Goal: Task Accomplishment & Management: Complete application form

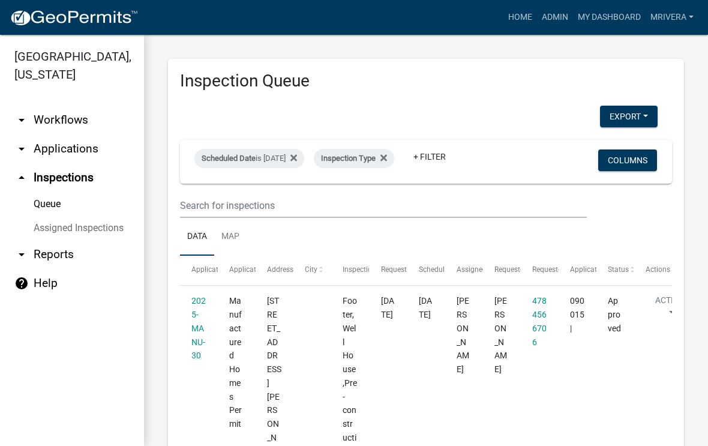
select select "1: 25"
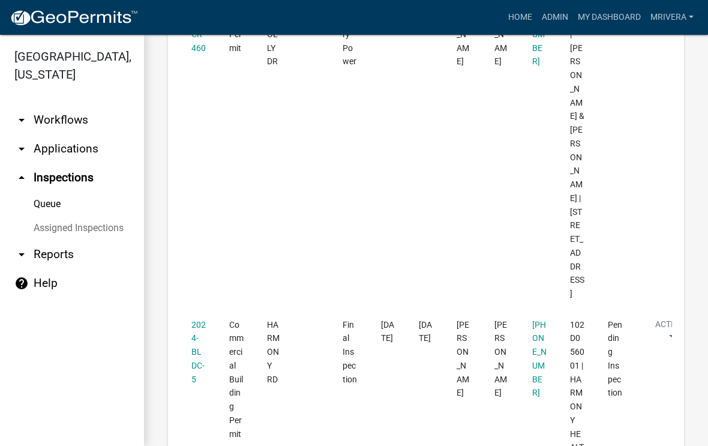
scroll to position [4624, 0]
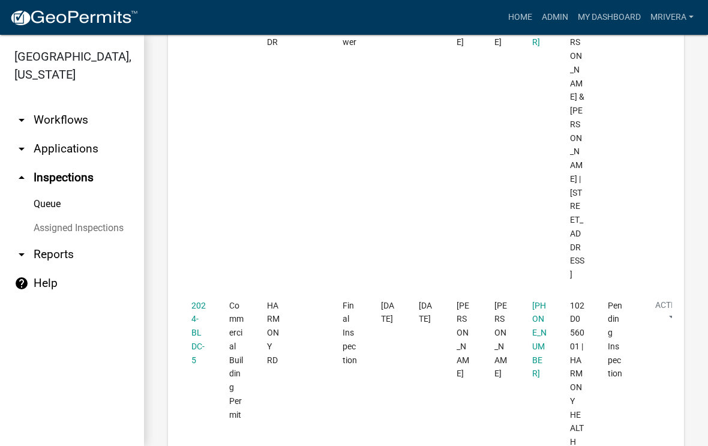
click at [197, 301] on link "2024-BLDC-5" at bounding box center [198, 333] width 14 height 64
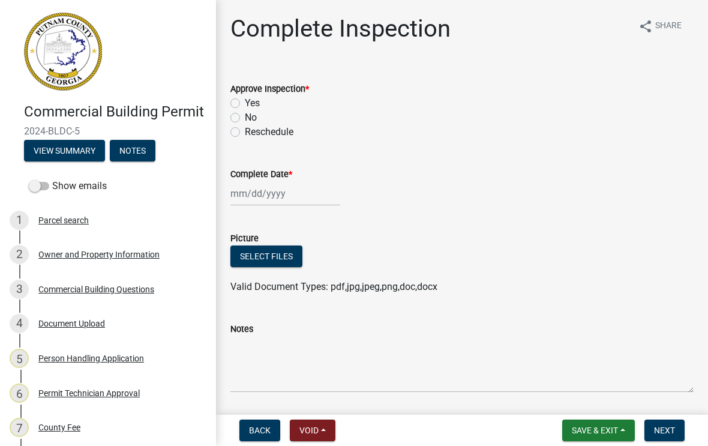
click at [245, 107] on label "Yes" at bounding box center [252, 103] width 15 height 14
click at [245, 104] on input "Yes" at bounding box center [249, 100] width 8 height 8
radio input "true"
click at [273, 194] on div at bounding box center [285, 193] width 110 height 25
select select "8"
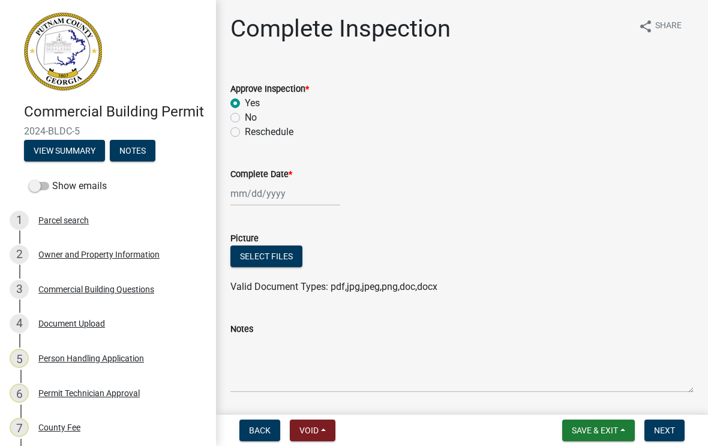
select select "2025"
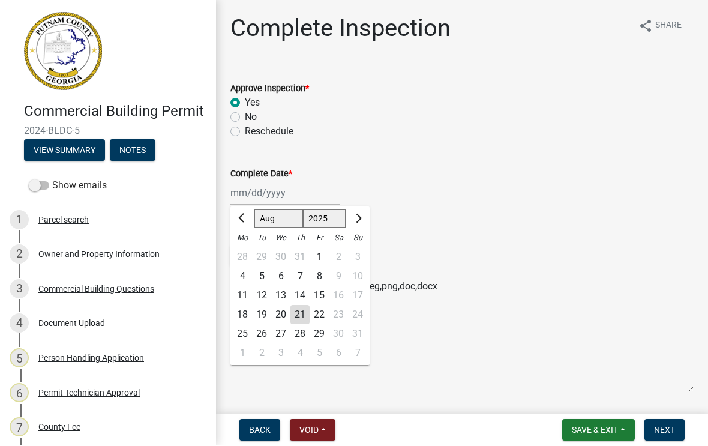
click at [280, 321] on div "20" at bounding box center [280, 314] width 19 height 19
type input "[DATE]"
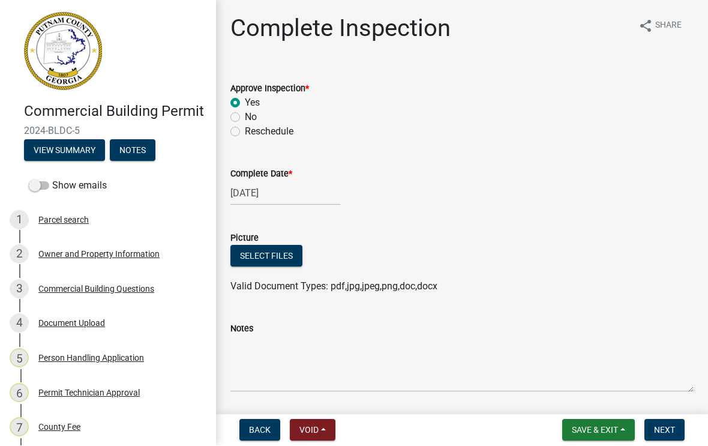
click at [277, 332] on div "Notes" at bounding box center [461, 329] width 463 height 14
click at [267, 345] on textarea "Notes" at bounding box center [461, 364] width 463 height 56
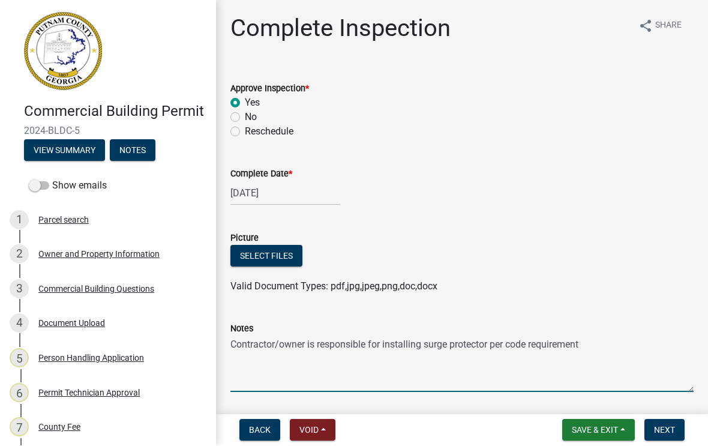
click at [598, 343] on textarea "Contractor/owner is responsible for installing surge protector per code require…" at bounding box center [461, 364] width 463 height 56
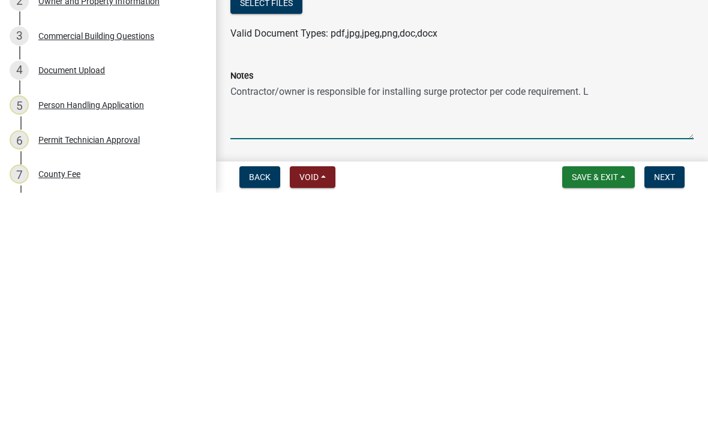
type textarea "Contractor/owner is responsible for installing surge protector per code require…"
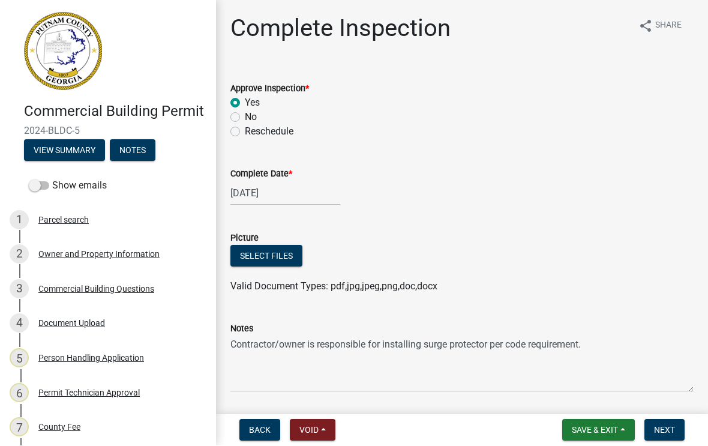
click at [668, 430] on span "Next" at bounding box center [664, 430] width 21 height 10
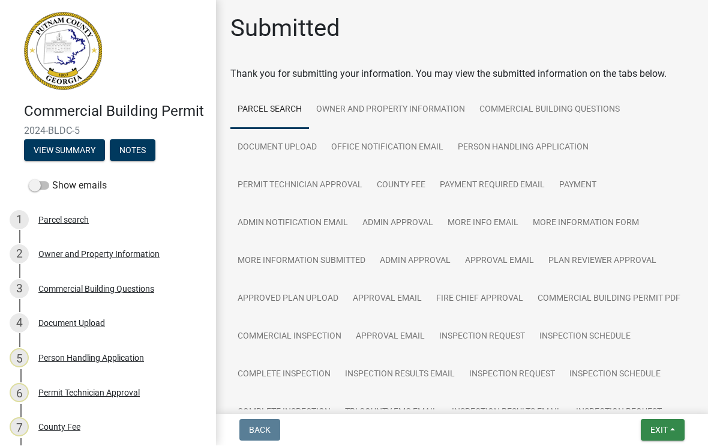
click at [662, 431] on span "Exit" at bounding box center [658, 430] width 17 height 10
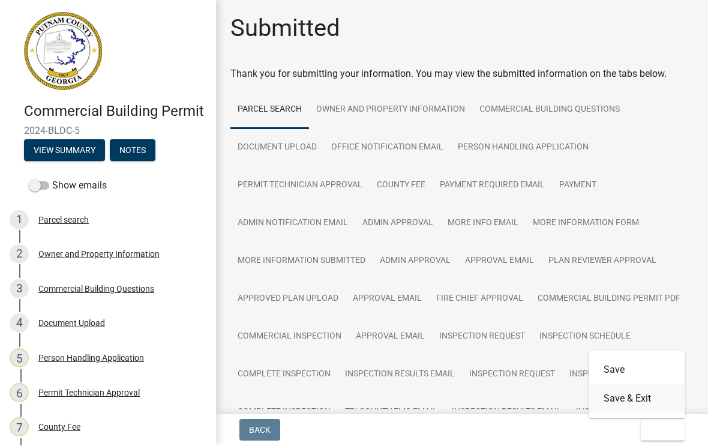
click at [639, 400] on button "Save & Exit" at bounding box center [637, 399] width 96 height 29
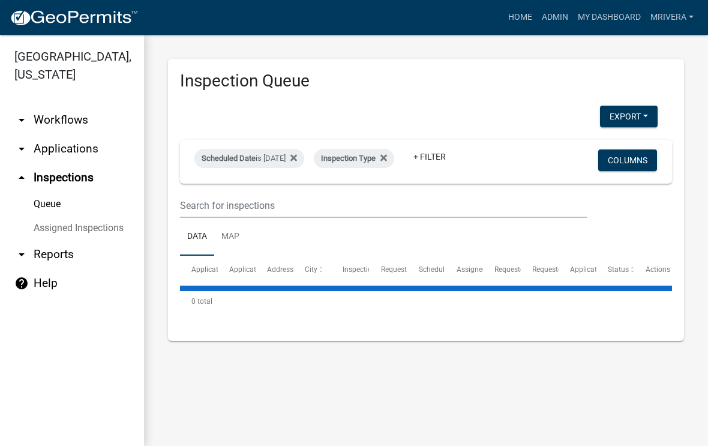
select select "1: 25"
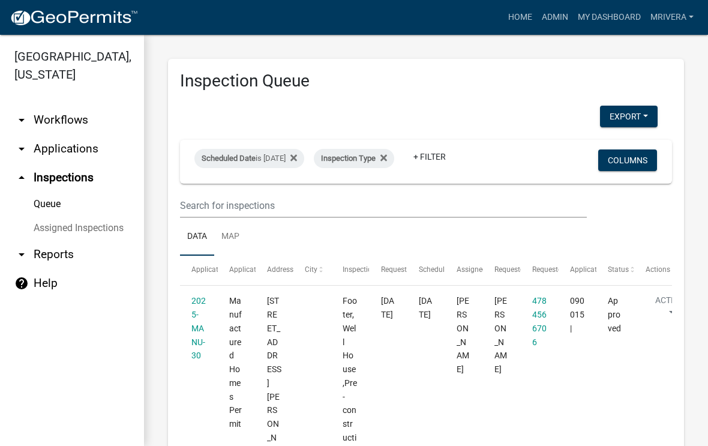
click at [292, 156] on div "Scheduled Date is [DATE]" at bounding box center [249, 158] width 110 height 19
click at [279, 194] on input "[DATE]" at bounding box center [270, 202] width 84 height 25
type input "[DATE]"
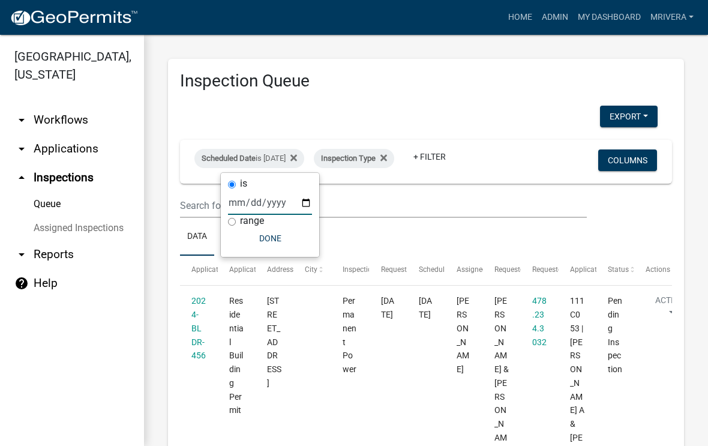
click at [452, 227] on ul "Data Map" at bounding box center [426, 237] width 492 height 38
click at [199, 331] on link "2024-BLDR-456" at bounding box center [198, 328] width 14 height 64
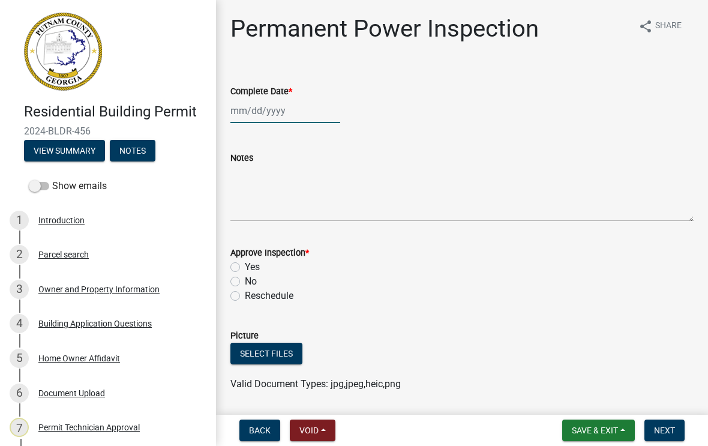
click at [282, 112] on div at bounding box center [285, 110] width 110 height 25
select select "8"
select select "2025"
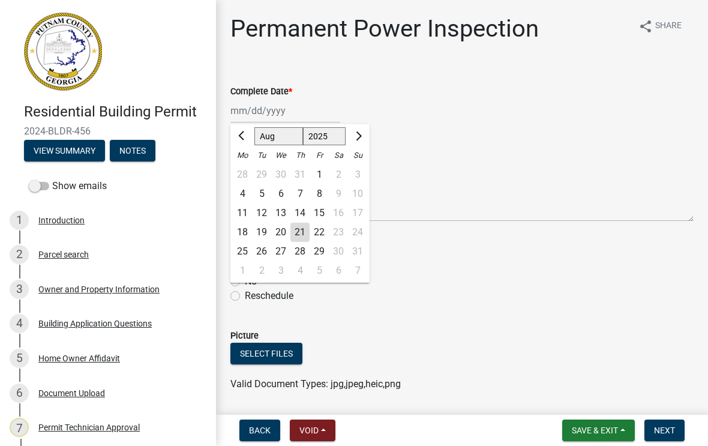
click at [296, 236] on div "21" at bounding box center [299, 232] width 19 height 19
type input "[DATE]"
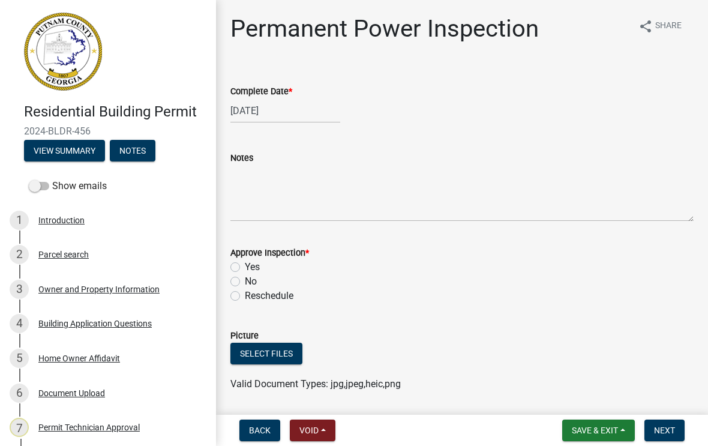
click at [245, 265] on label "Yes" at bounding box center [252, 267] width 15 height 14
click at [245, 265] on input "Yes" at bounding box center [249, 264] width 8 height 8
radio input "true"
click at [675, 420] on button "Next" at bounding box center [664, 430] width 40 height 22
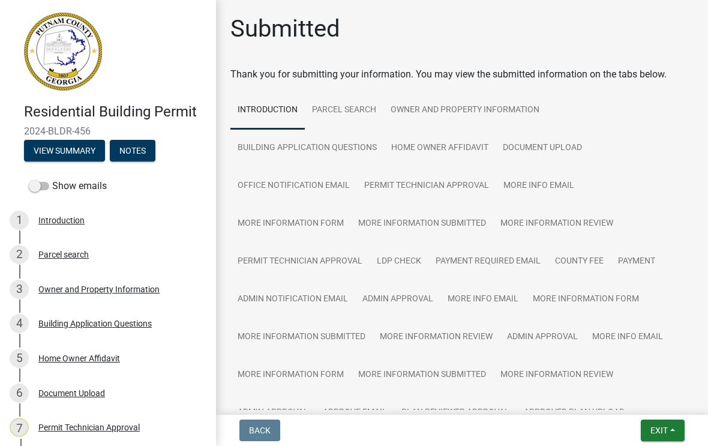
click at [658, 435] on button "Exit" at bounding box center [663, 430] width 44 height 22
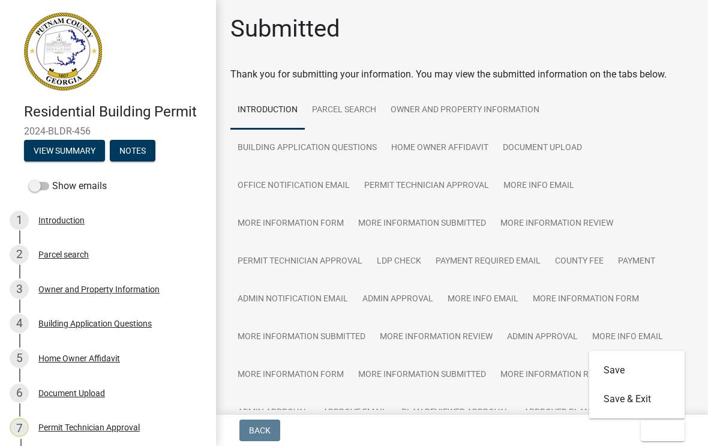
click at [646, 402] on button "Save & Exit" at bounding box center [637, 399] width 96 height 29
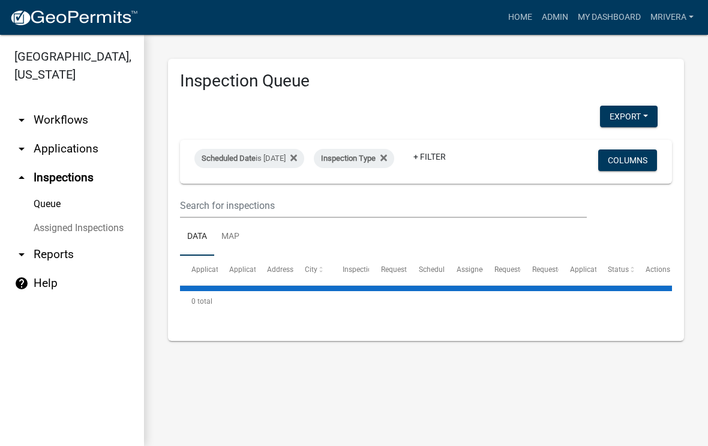
select select "1: 25"
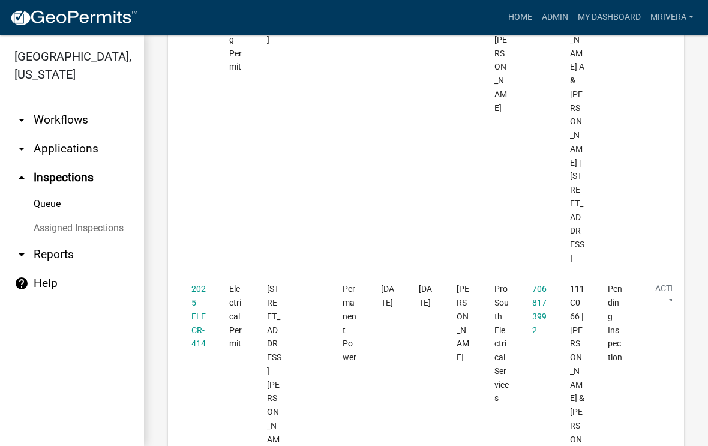
scroll to position [344, 0]
click at [194, 283] on link "2025-ELECR-414" at bounding box center [198, 315] width 14 height 64
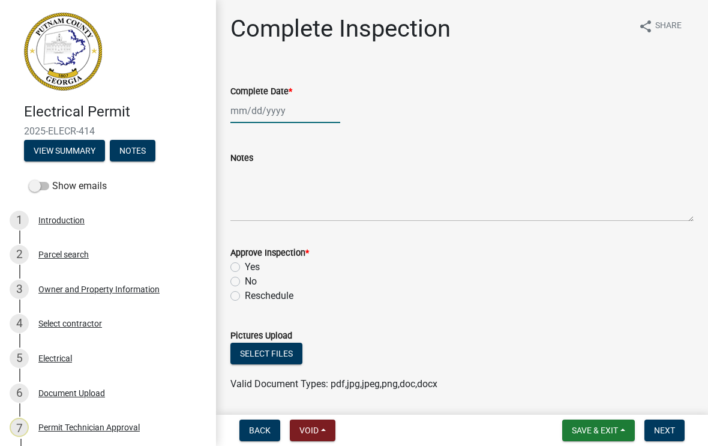
click at [272, 115] on div at bounding box center [285, 110] width 110 height 25
select select "8"
select select "2025"
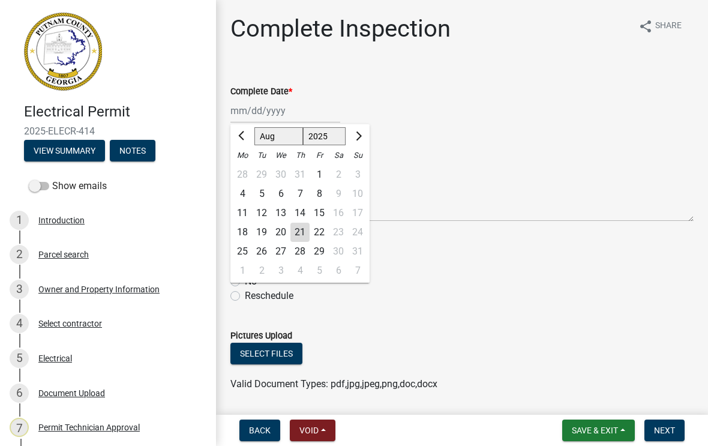
click at [301, 228] on div "21" at bounding box center [299, 232] width 19 height 19
type input "[DATE]"
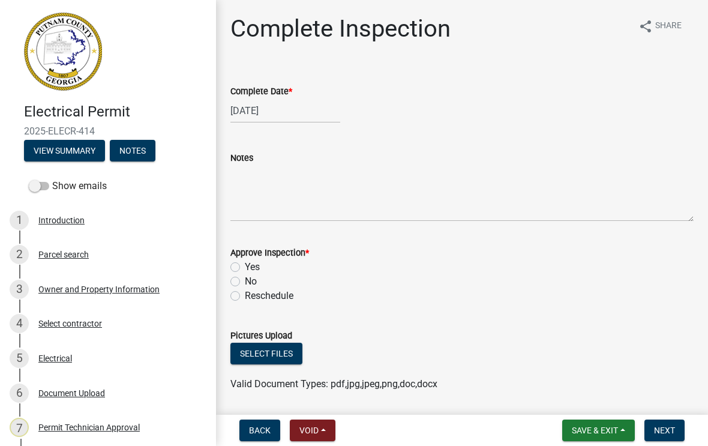
click at [245, 270] on label "Yes" at bounding box center [252, 267] width 15 height 14
click at [245, 268] on input "Yes" at bounding box center [249, 264] width 8 height 8
radio input "true"
click at [664, 428] on span "Next" at bounding box center [664, 430] width 21 height 10
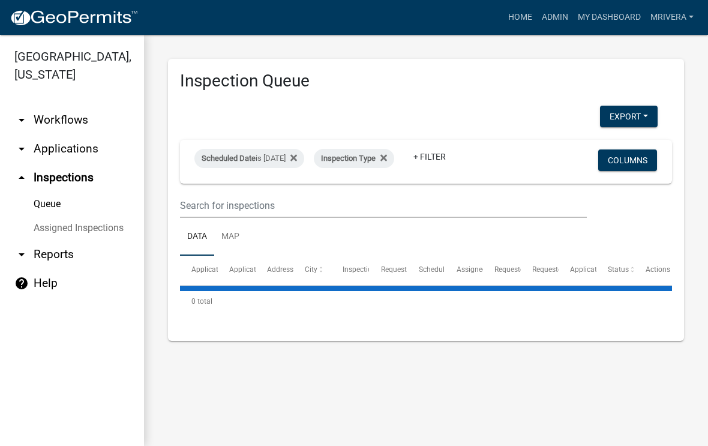
select select "1: 25"
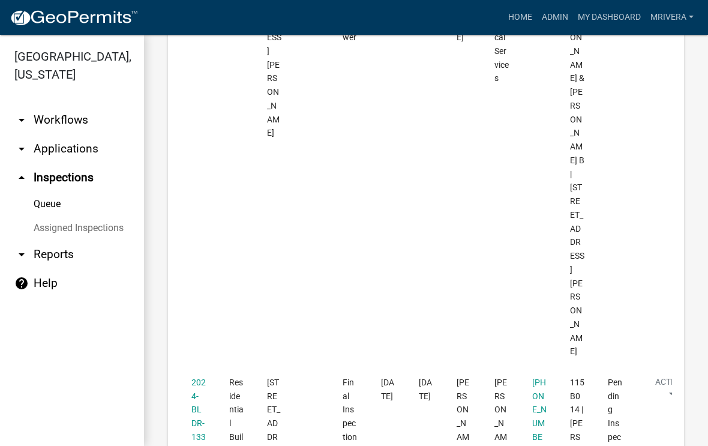
scroll to position [669, 0]
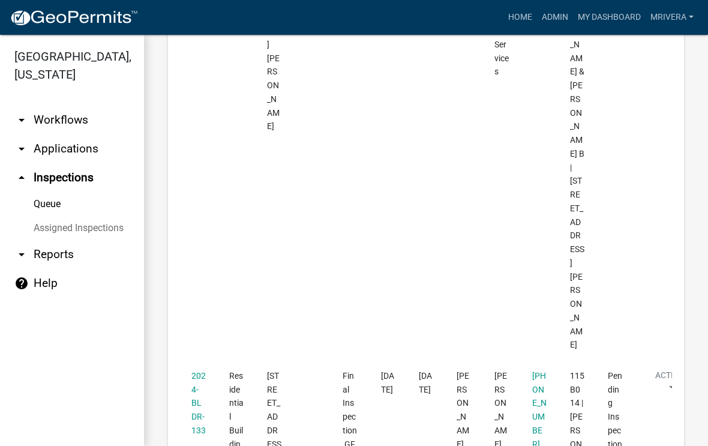
click at [199, 371] on link "2024-BLDR-133" at bounding box center [198, 403] width 14 height 64
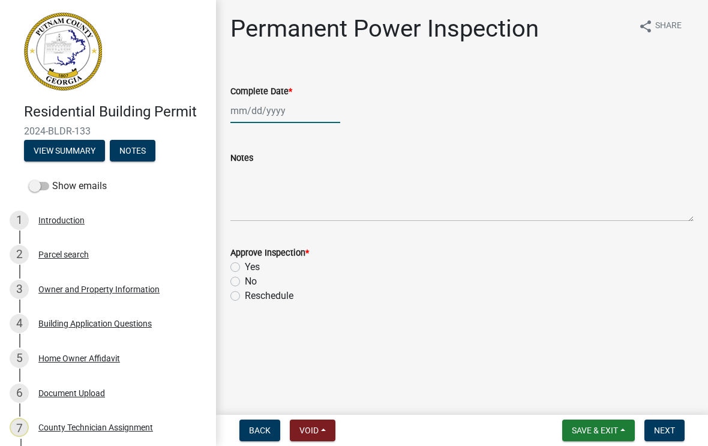
click at [277, 112] on div at bounding box center [285, 110] width 110 height 25
select select "8"
select select "2025"
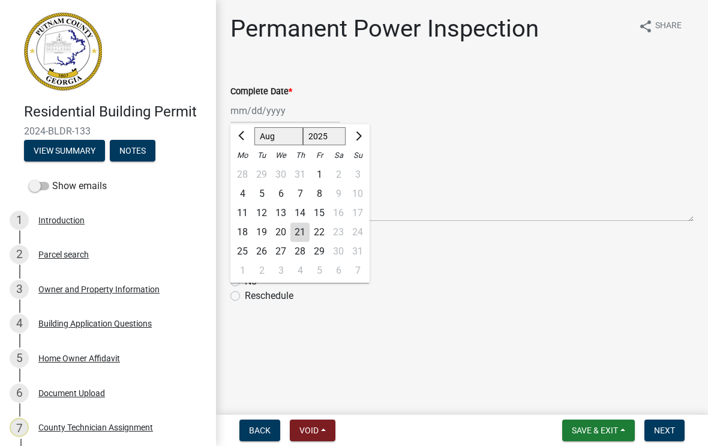
click at [301, 233] on div "21" at bounding box center [299, 232] width 19 height 19
type input "[DATE]"
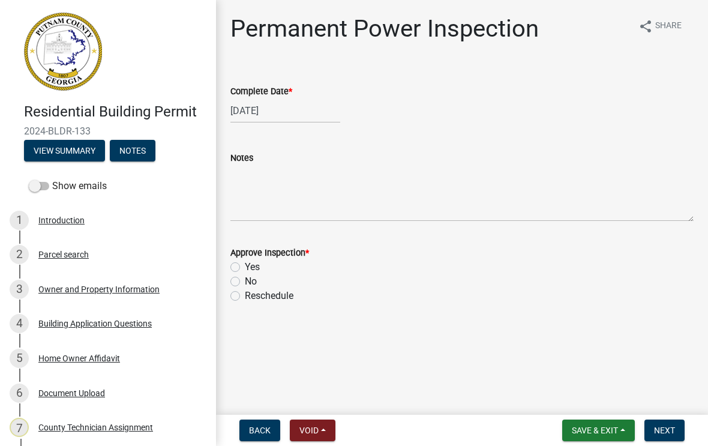
click at [245, 267] on label "Yes" at bounding box center [252, 267] width 15 height 14
click at [245, 267] on input "Yes" at bounding box center [249, 264] width 8 height 8
radio input "true"
click at [665, 429] on span "Next" at bounding box center [664, 430] width 21 height 10
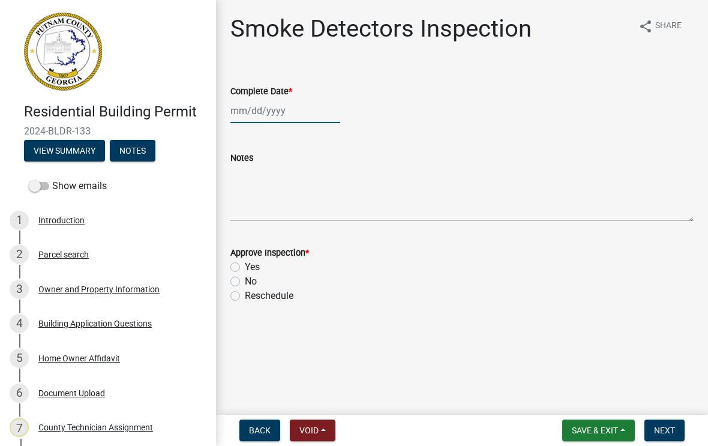
click at [265, 115] on div at bounding box center [285, 110] width 110 height 25
select select "8"
select select "2025"
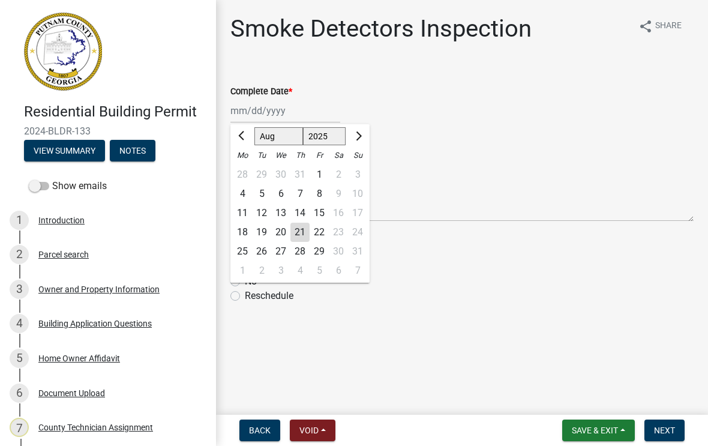
click at [296, 236] on div "21" at bounding box center [299, 232] width 19 height 19
type input "[DATE]"
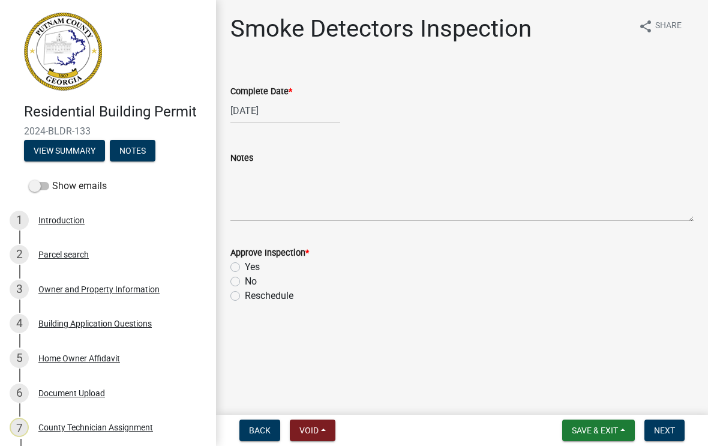
click at [245, 266] on label "Yes" at bounding box center [252, 267] width 15 height 14
click at [245, 266] on input "Yes" at bounding box center [249, 264] width 8 height 8
radio input "true"
click at [668, 428] on span "Next" at bounding box center [664, 430] width 21 height 10
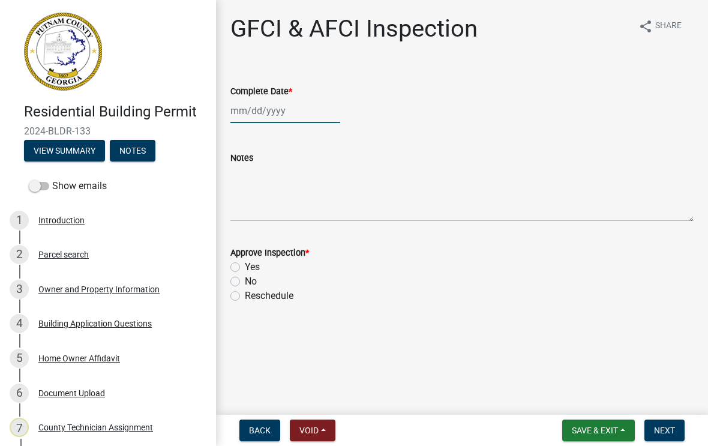
click at [274, 119] on div at bounding box center [285, 110] width 110 height 25
select select "8"
select select "2025"
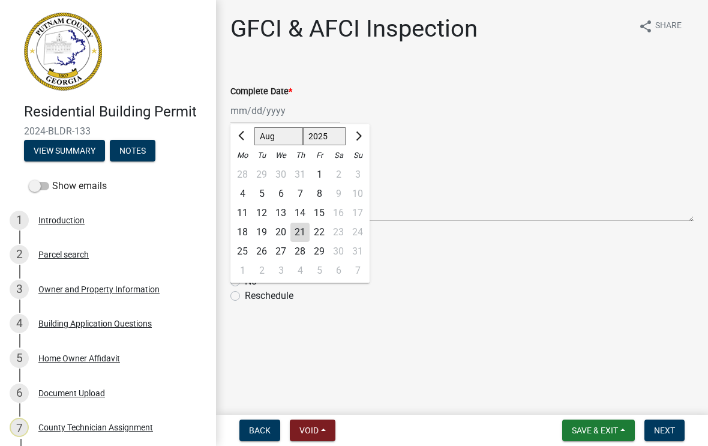
click at [299, 232] on div "21" at bounding box center [299, 232] width 19 height 19
type input "[DATE]"
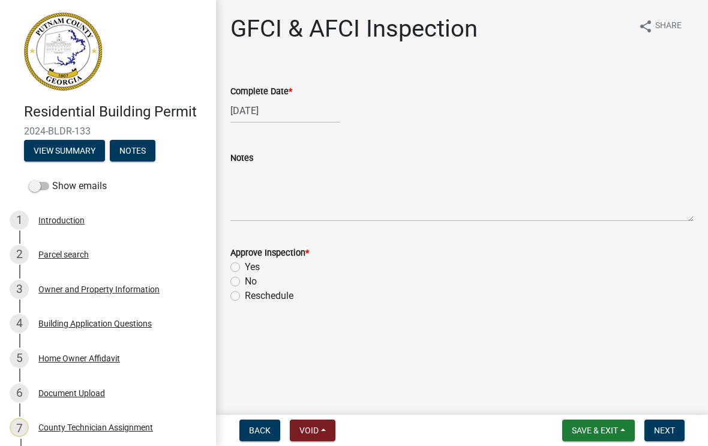
click at [245, 266] on label "Yes" at bounding box center [252, 267] width 15 height 14
click at [245, 266] on input "Yes" at bounding box center [249, 264] width 8 height 8
radio input "true"
click at [671, 427] on span "Next" at bounding box center [664, 430] width 21 height 10
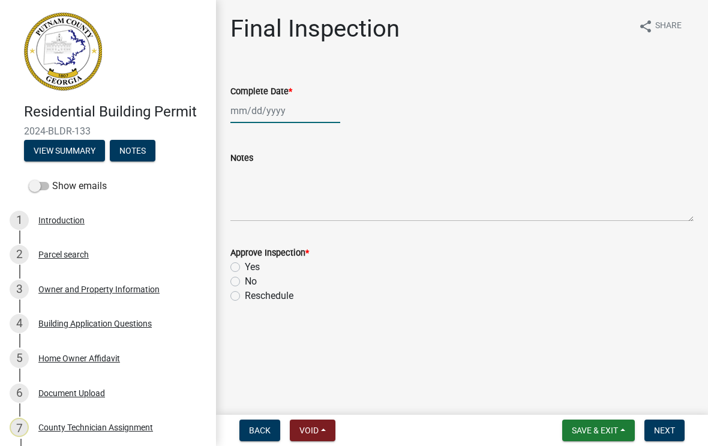
click at [271, 110] on div at bounding box center [285, 110] width 110 height 25
select select "8"
select select "2025"
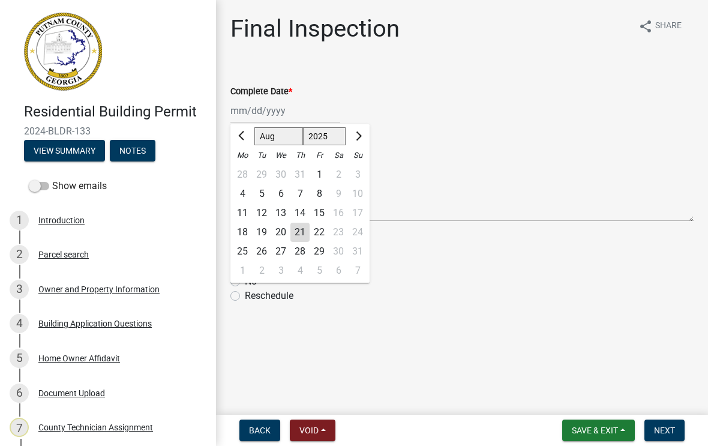
click at [301, 233] on div "21" at bounding box center [299, 232] width 19 height 19
type input "[DATE]"
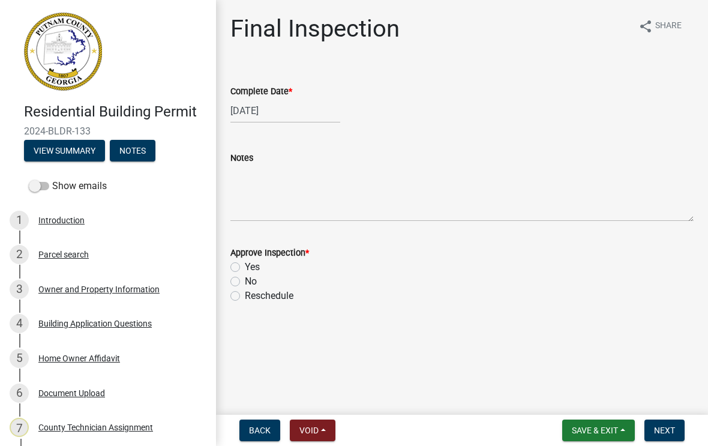
click at [245, 271] on label "Yes" at bounding box center [252, 267] width 15 height 14
click at [245, 268] on input "Yes" at bounding box center [249, 264] width 8 height 8
radio input "true"
click at [659, 432] on span "Next" at bounding box center [664, 430] width 21 height 10
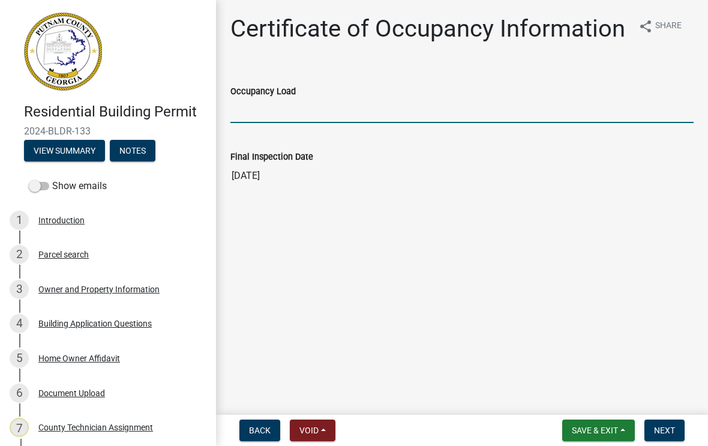
click at [267, 116] on input "Occupancy Load" at bounding box center [461, 110] width 463 height 25
type input "10"
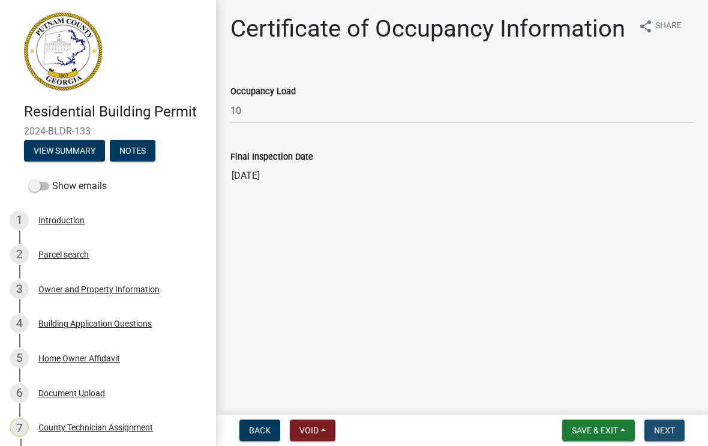
click at [670, 431] on span "Next" at bounding box center [664, 430] width 21 height 10
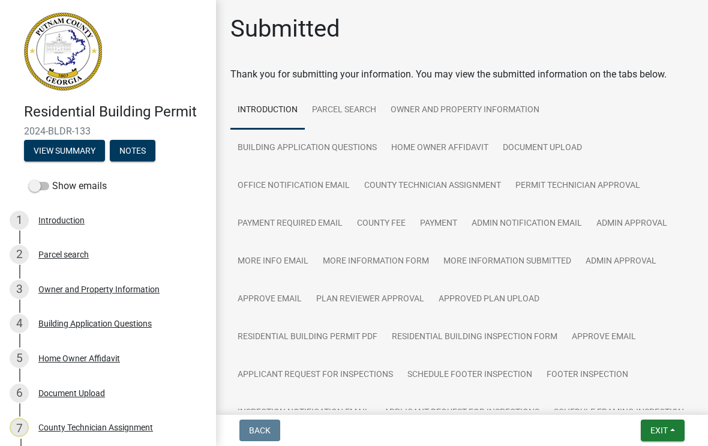
click at [668, 431] on button "Exit" at bounding box center [663, 430] width 44 height 22
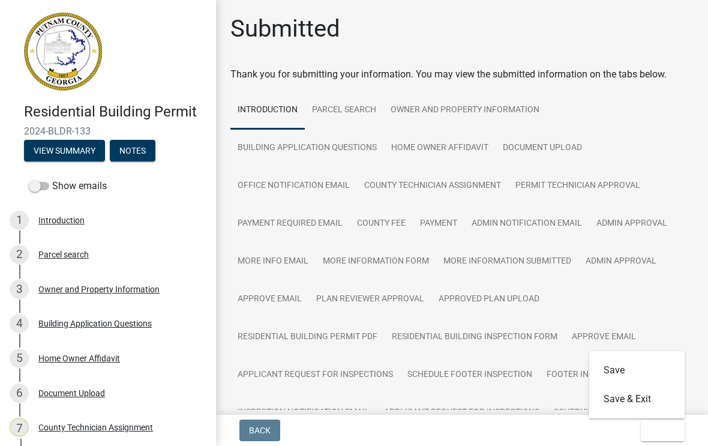
click at [638, 399] on button "Save & Exit" at bounding box center [637, 399] width 96 height 29
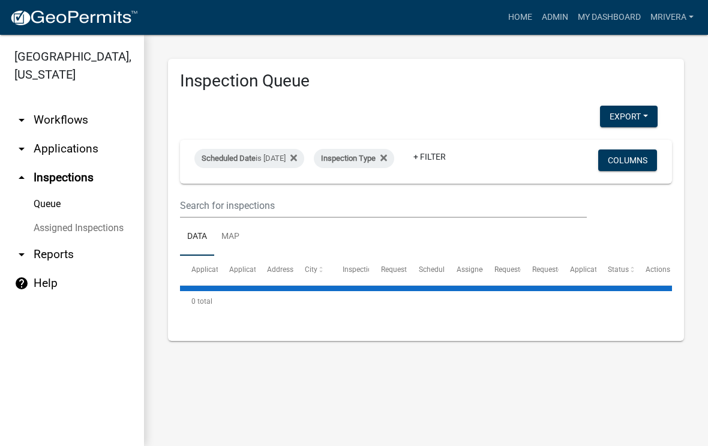
select select "1: 25"
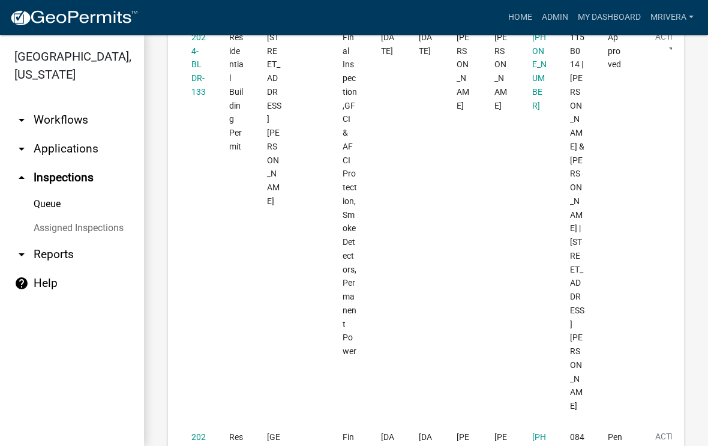
scroll to position [1009, 0]
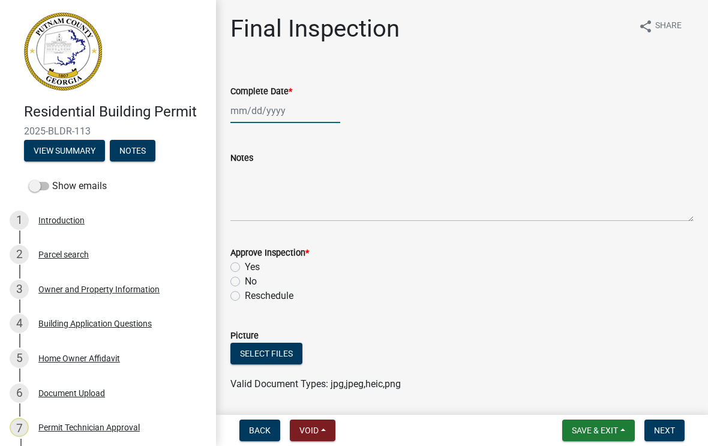
click at [268, 113] on div at bounding box center [285, 110] width 110 height 25
select select "8"
select select "2025"
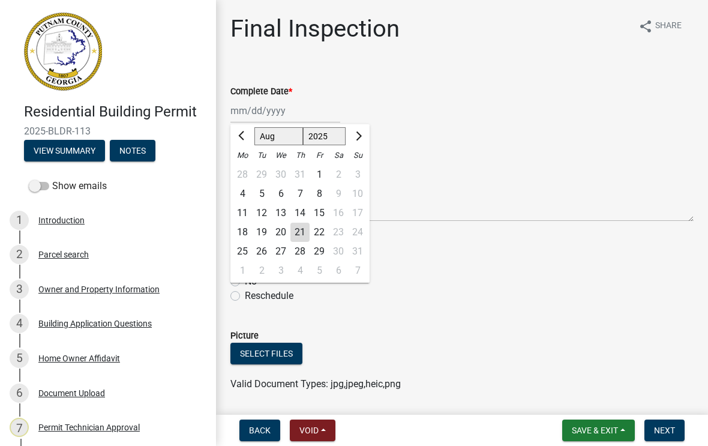
click at [305, 232] on div "21" at bounding box center [299, 232] width 19 height 19
type input "[DATE]"
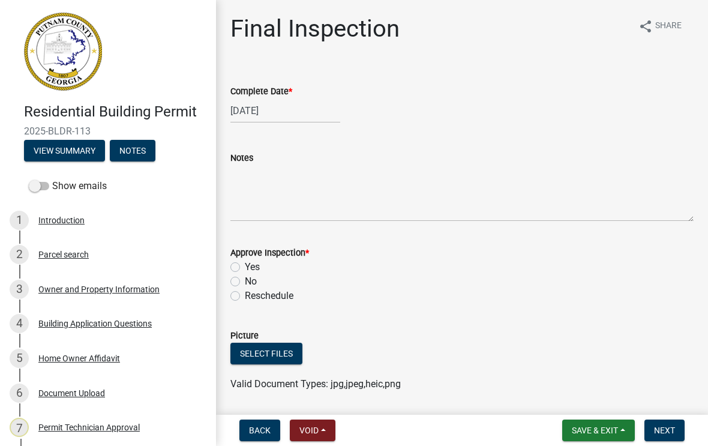
click at [245, 280] on label "No" at bounding box center [251, 281] width 12 height 14
click at [245, 280] on input "No" at bounding box center [249, 278] width 8 height 8
radio input "true"
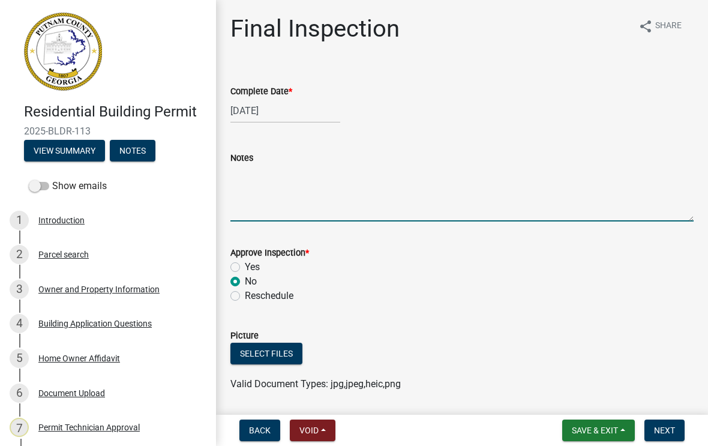
click at [267, 176] on textarea "Notes" at bounding box center [461, 193] width 463 height 56
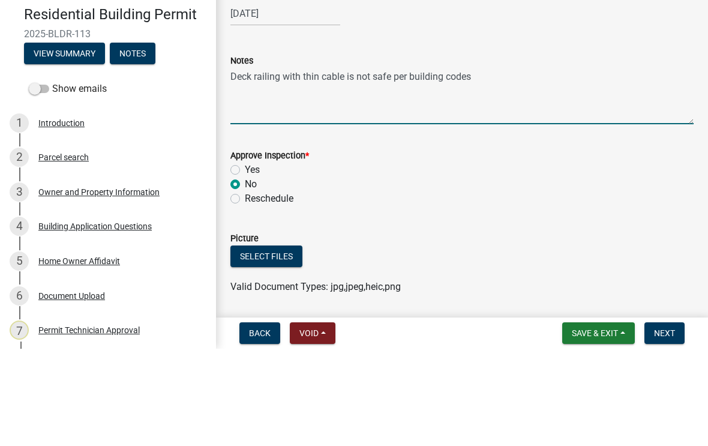
type textarea "Deck railing with thin cable is not safe per building codes"
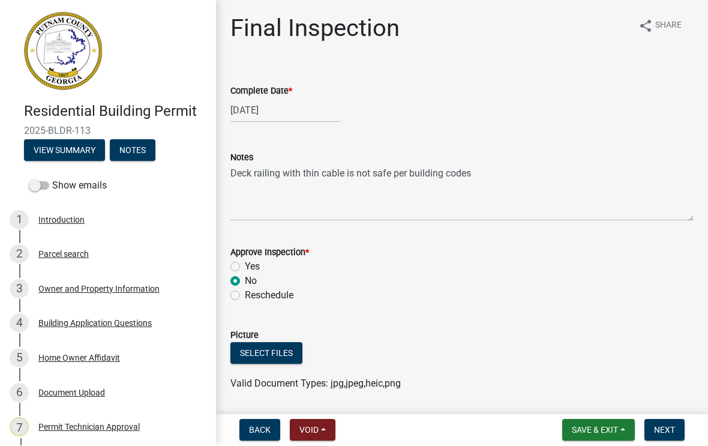
click at [666, 428] on span "Next" at bounding box center [664, 430] width 21 height 10
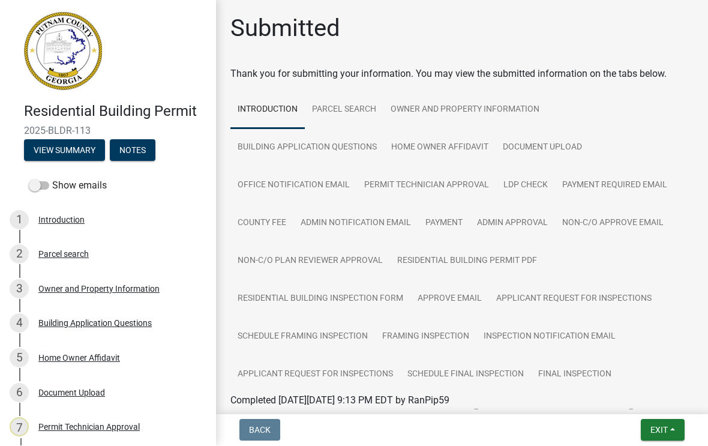
click at [656, 428] on span "Exit" at bounding box center [658, 430] width 17 height 10
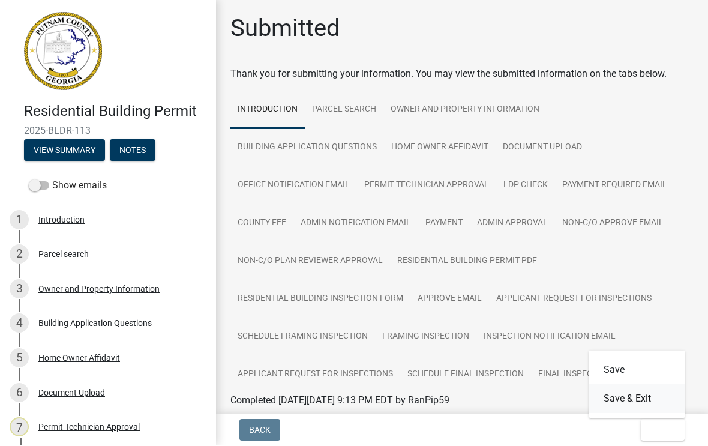
click at [639, 402] on button "Save & Exit" at bounding box center [637, 399] width 96 height 29
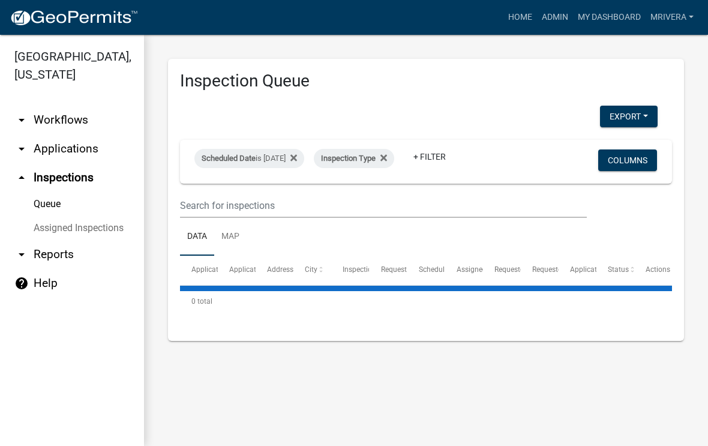
select select "1: 25"
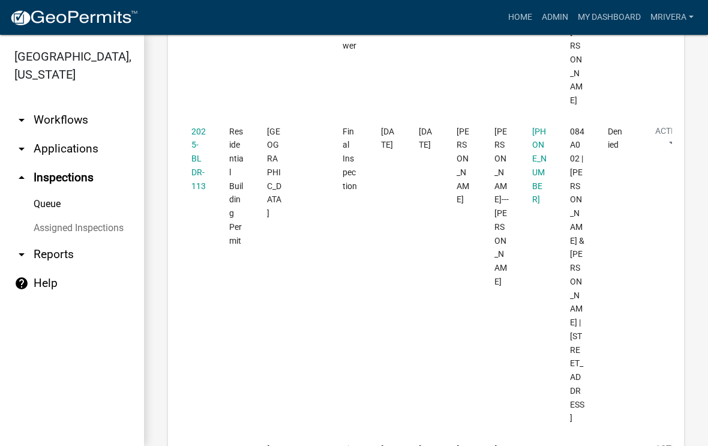
scroll to position [1314, 0]
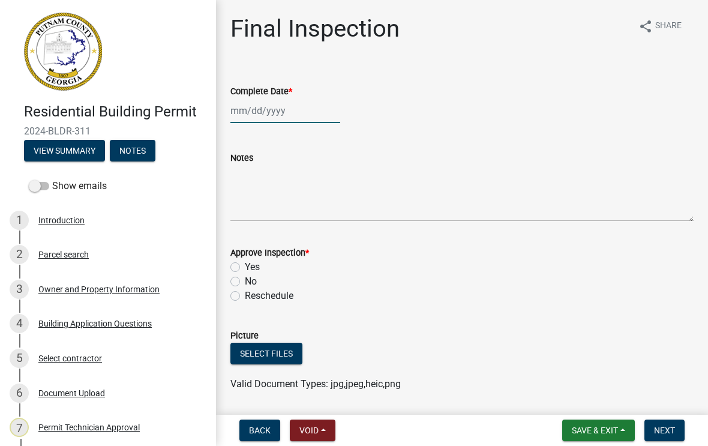
click at [272, 115] on div at bounding box center [285, 110] width 110 height 25
select select "8"
select select "2025"
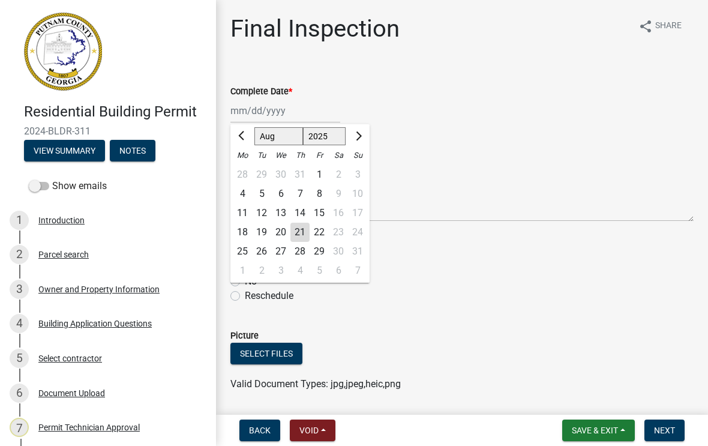
click at [301, 238] on div "21" at bounding box center [299, 232] width 19 height 19
type input "[DATE]"
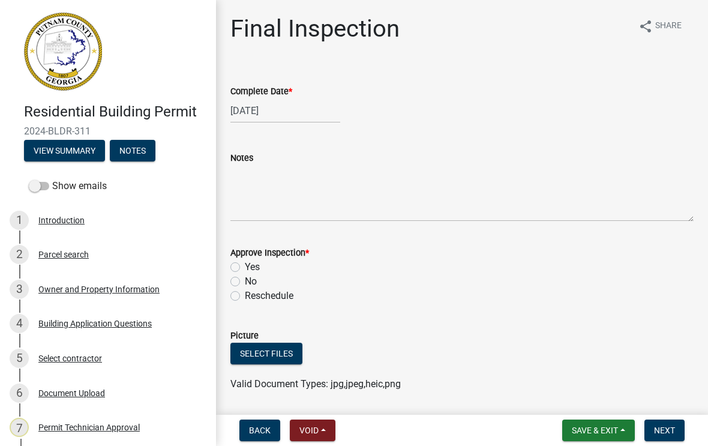
click at [245, 286] on label "No" at bounding box center [251, 281] width 12 height 14
click at [245, 282] on input "No" at bounding box center [249, 278] width 8 height 8
radio input "true"
click at [278, 161] on div "Notes" at bounding box center [461, 158] width 463 height 14
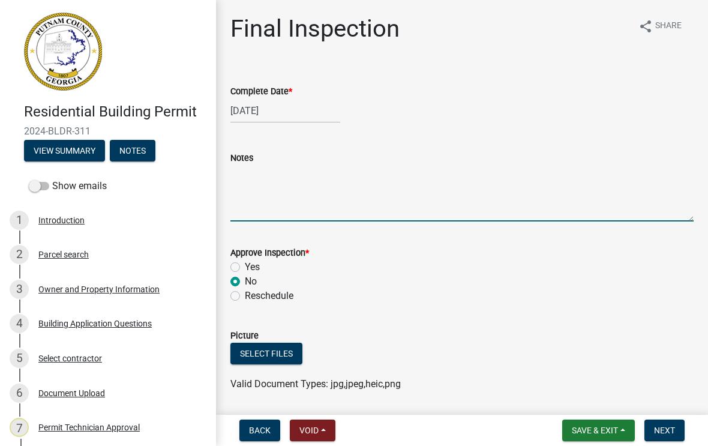
click at [276, 165] on textarea "Notes" at bounding box center [461, 193] width 463 height 56
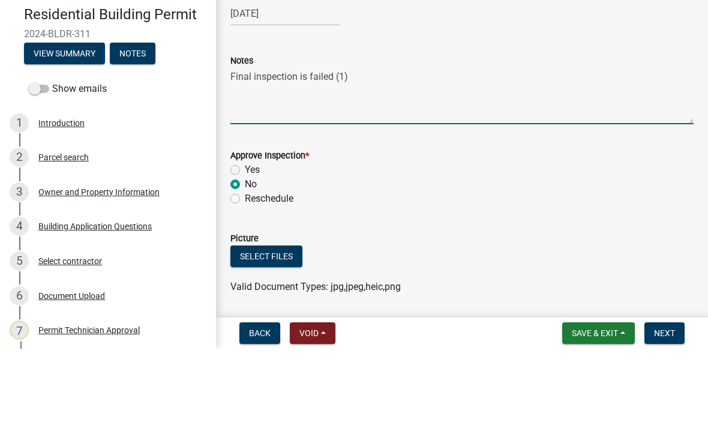
click at [330, 165] on textarea "Final inspection is failed (1)" at bounding box center [461, 193] width 463 height 56
click at [356, 165] on textarea "Final inspection is failed (1)" at bounding box center [461, 193] width 463 height 56
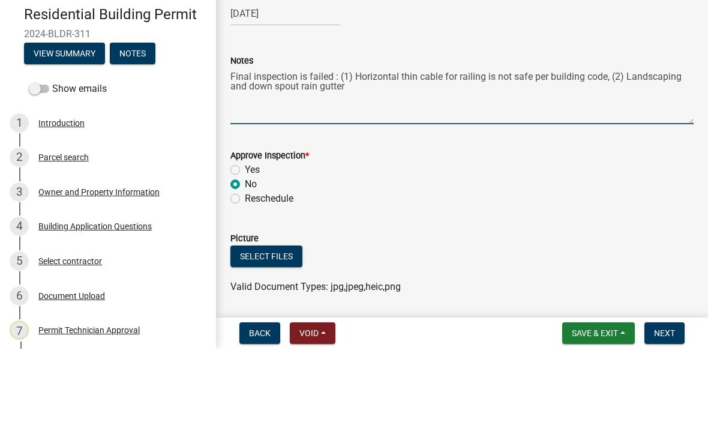
click at [621, 165] on textarea "Final inspection is failed : (1) Horizontal thin cable for railing is not safe …" at bounding box center [461, 193] width 463 height 56
click at [290, 165] on textarea "Final inspection is failed : (1) Horizontal thin cable for railing is not safe …" at bounding box center [461, 193] width 463 height 56
click at [537, 165] on textarea "Final inspection is failed : (1) Horizontal thin cable for railing is not safe …" at bounding box center [461, 193] width 463 height 56
click at [425, 165] on textarea "Final inspection is failed : (1) Horizontal thin cable for railing is not safe …" at bounding box center [461, 193] width 463 height 56
click at [537, 165] on textarea "Final inspection is failed : (1) Horizontal thin cable for railing is not safe …" at bounding box center [461, 193] width 463 height 56
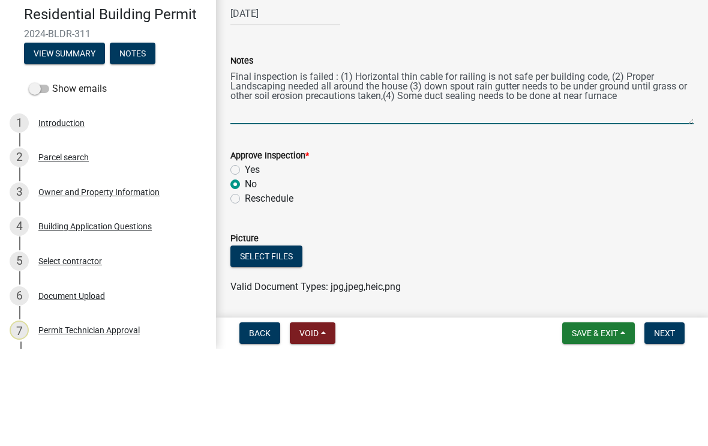
type textarea "Final inspection is failed : (1) Horizontal thin cable for railing is not safe …"
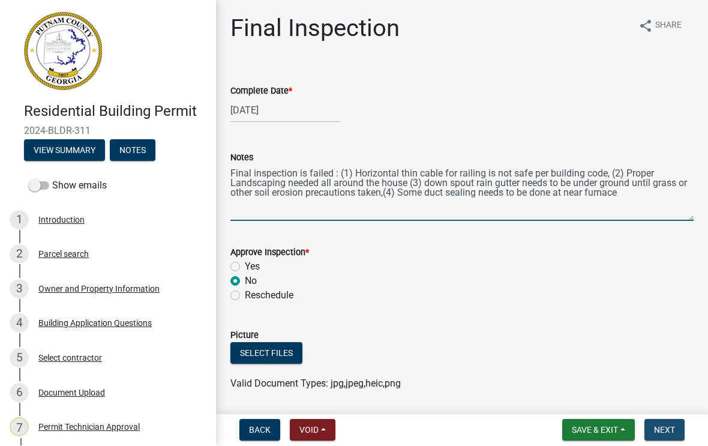
click at [665, 426] on span "Next" at bounding box center [664, 430] width 21 height 10
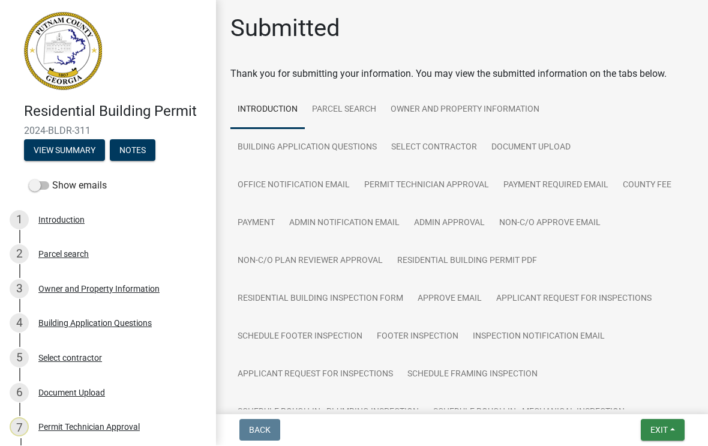
click at [650, 425] on span "Exit" at bounding box center [658, 430] width 17 height 10
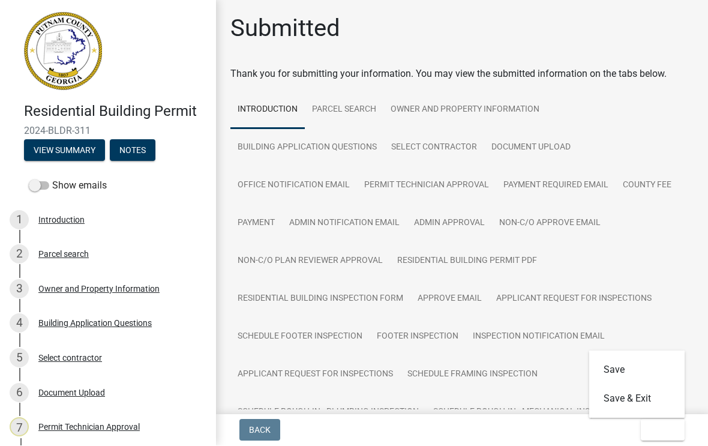
click at [647, 389] on button "Save & Exit" at bounding box center [637, 399] width 96 height 29
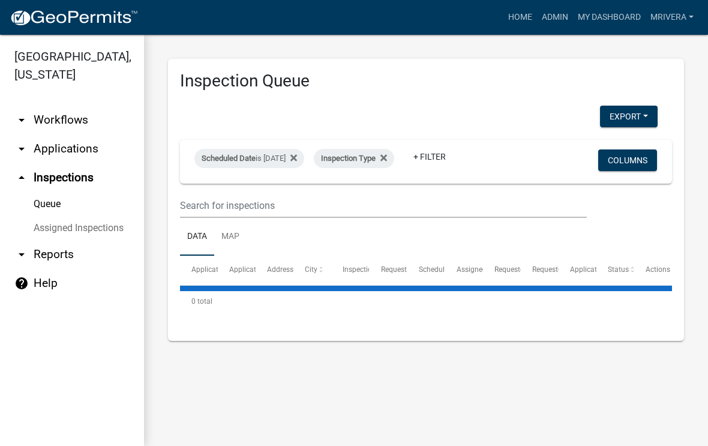
select select "1: 25"
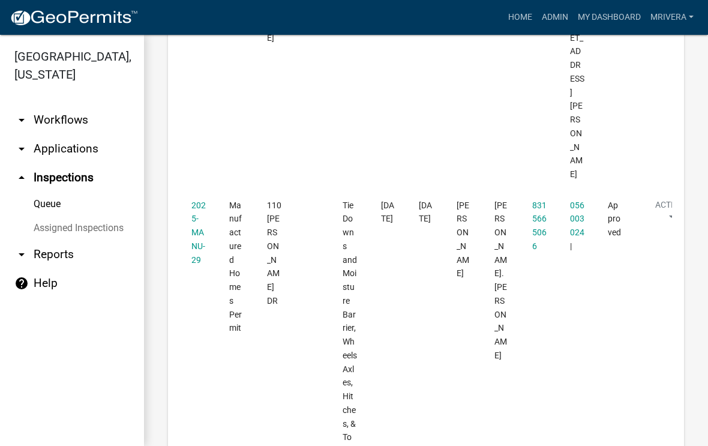
scroll to position [3417, 0]
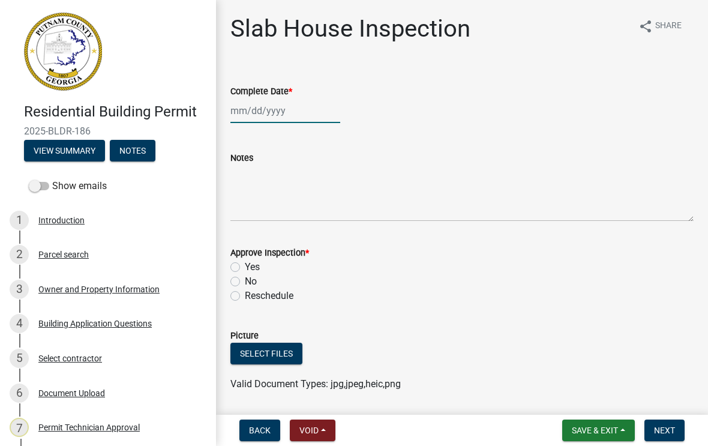
click at [270, 105] on div at bounding box center [285, 110] width 110 height 25
select select "8"
select select "2025"
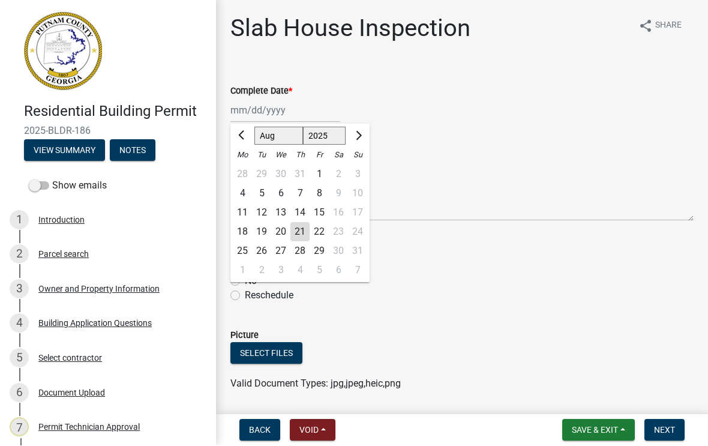
click at [507, 429] on div "Back Void Withdraw Lock Expire Void Save & Exit Save Save & Exit Next" at bounding box center [462, 430] width 473 height 22
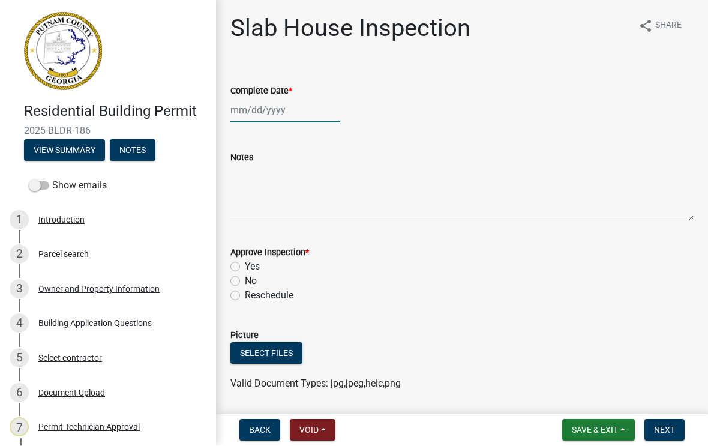
click at [264, 115] on div at bounding box center [285, 110] width 110 height 25
select select "8"
select select "2025"
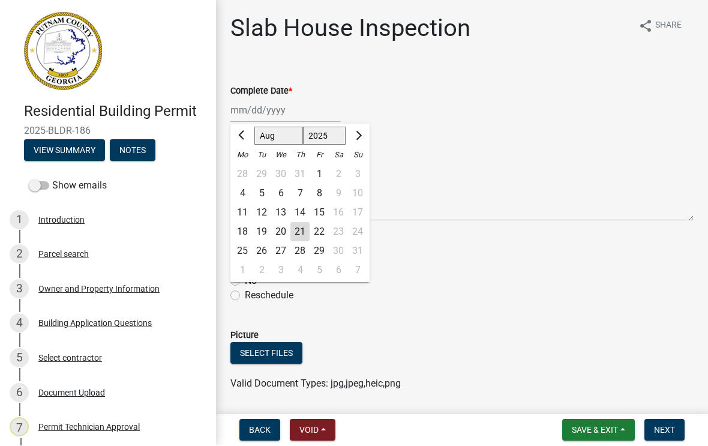
click at [304, 235] on div "21" at bounding box center [299, 232] width 19 height 19
type input "[DATE]"
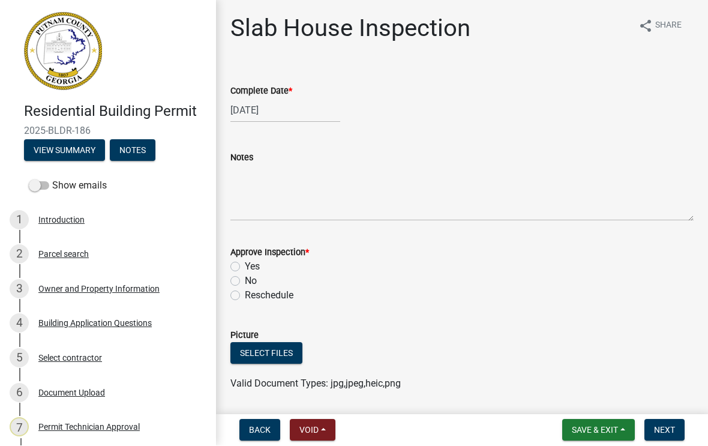
click at [241, 263] on div "Yes" at bounding box center [461, 267] width 463 height 14
click at [245, 270] on label "Yes" at bounding box center [252, 267] width 15 height 14
click at [245, 268] on input "Yes" at bounding box center [249, 264] width 8 height 8
radio input "true"
click at [666, 427] on span "Next" at bounding box center [664, 430] width 21 height 10
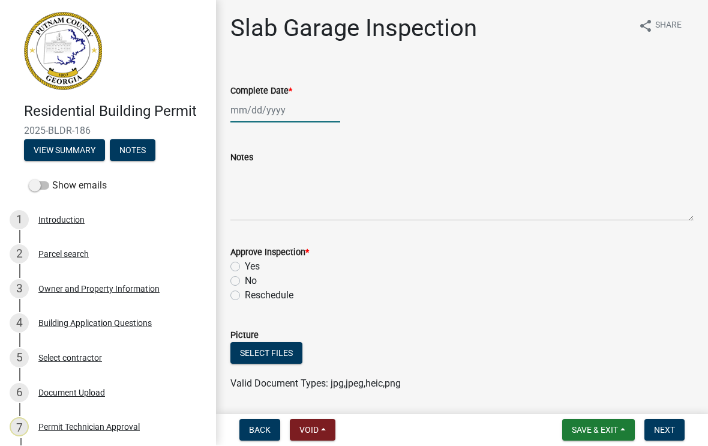
click at [266, 115] on div at bounding box center [285, 110] width 110 height 25
select select "8"
select select "2025"
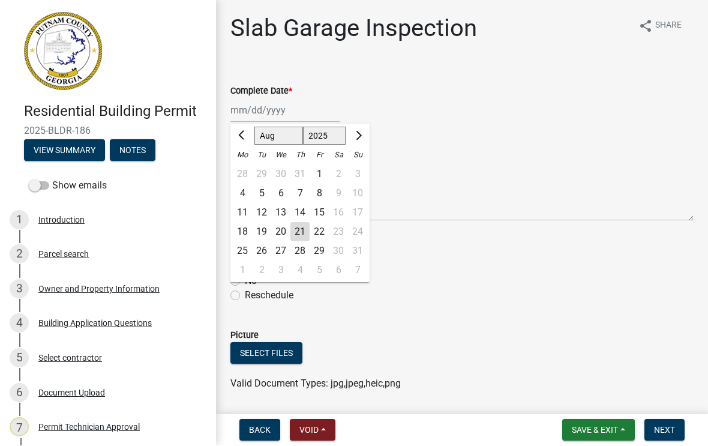
click at [303, 229] on div "21" at bounding box center [299, 232] width 19 height 19
type input "[DATE]"
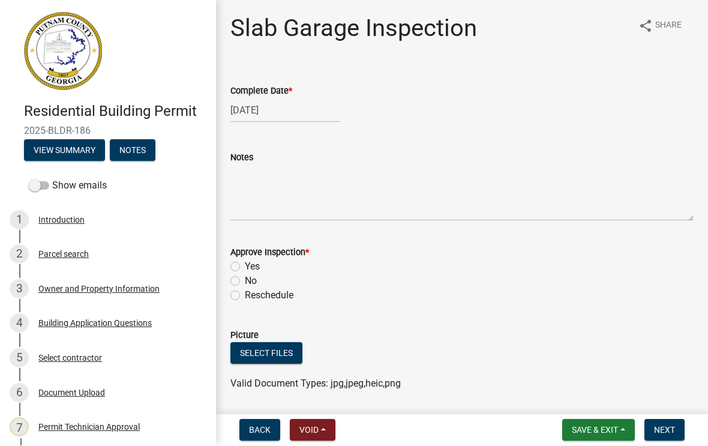
click at [245, 264] on label "Yes" at bounding box center [252, 267] width 15 height 14
click at [245, 264] on input "Yes" at bounding box center [249, 264] width 8 height 8
radio input "true"
click at [669, 431] on span "Next" at bounding box center [664, 430] width 21 height 10
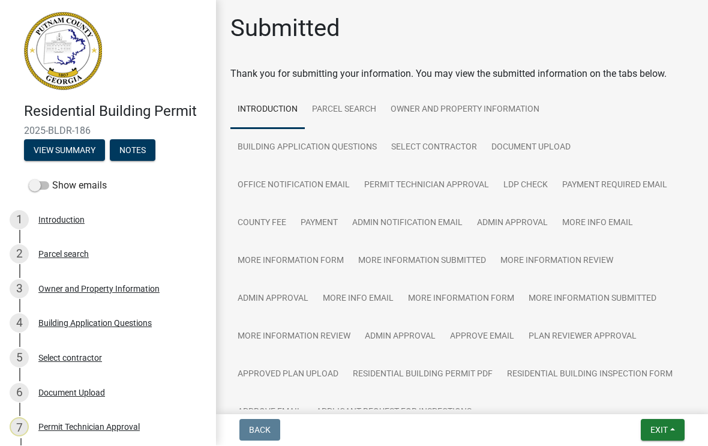
click at [653, 425] on span "Exit" at bounding box center [658, 430] width 17 height 10
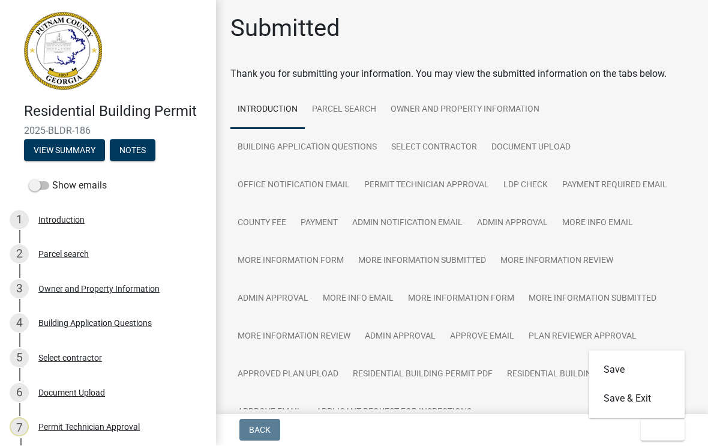
click at [632, 394] on button "Save & Exit" at bounding box center [637, 399] width 96 height 29
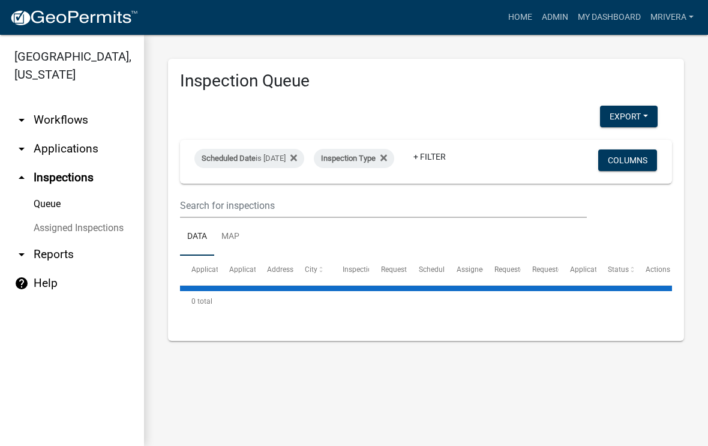
select select "1: 25"
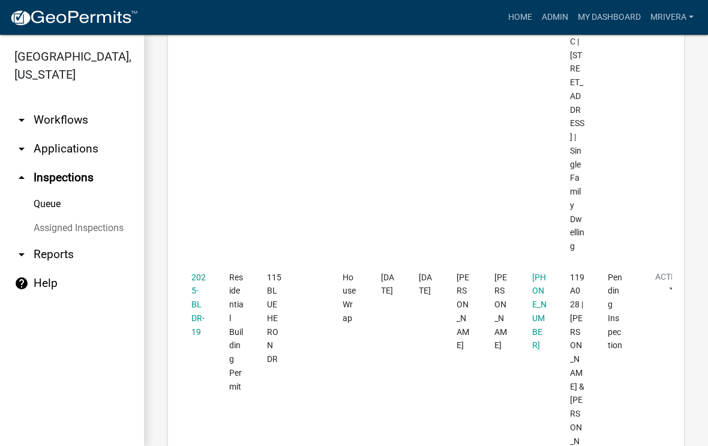
scroll to position [4162, 0]
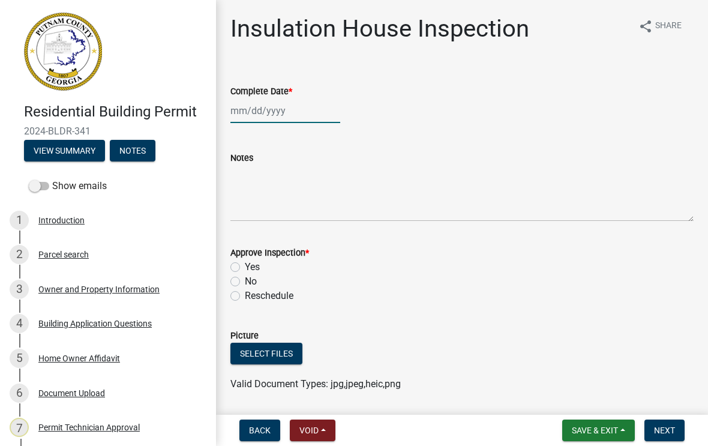
click at [262, 112] on div at bounding box center [285, 110] width 110 height 25
select select "8"
select select "2025"
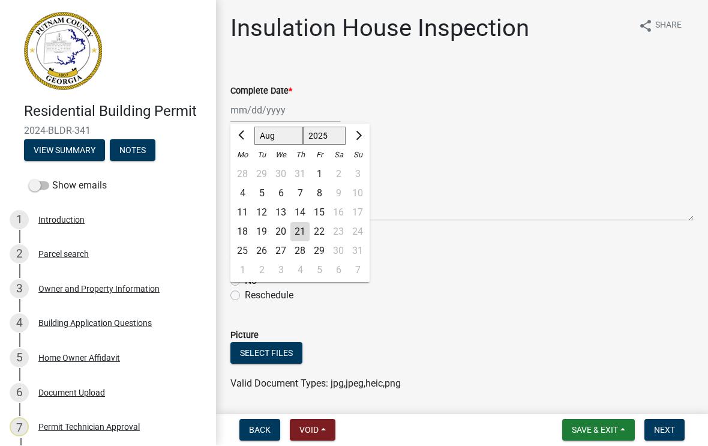
click at [298, 230] on div "21" at bounding box center [299, 232] width 19 height 19
type input "[DATE]"
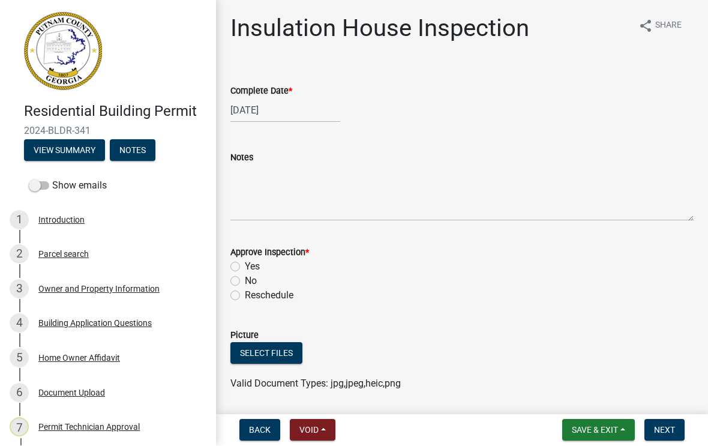
click at [245, 263] on label "Yes" at bounding box center [252, 267] width 15 height 14
click at [245, 263] on input "Yes" at bounding box center [249, 264] width 8 height 8
radio input "true"
click at [662, 427] on span "Next" at bounding box center [664, 430] width 21 height 10
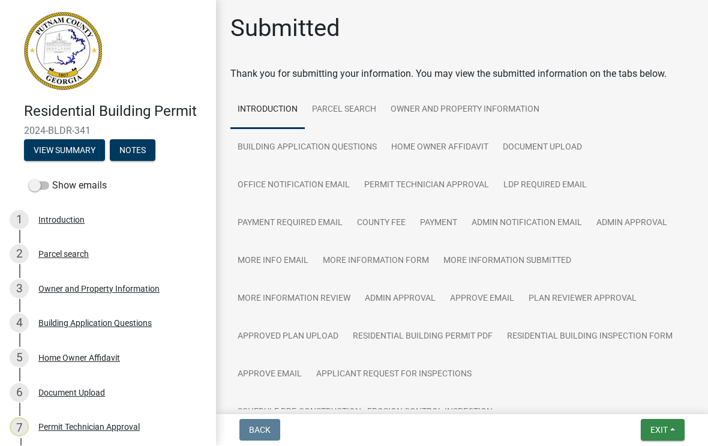
click at [669, 426] on button "Exit" at bounding box center [663, 430] width 44 height 22
click at [636, 401] on button "Save & Exit" at bounding box center [637, 399] width 96 height 29
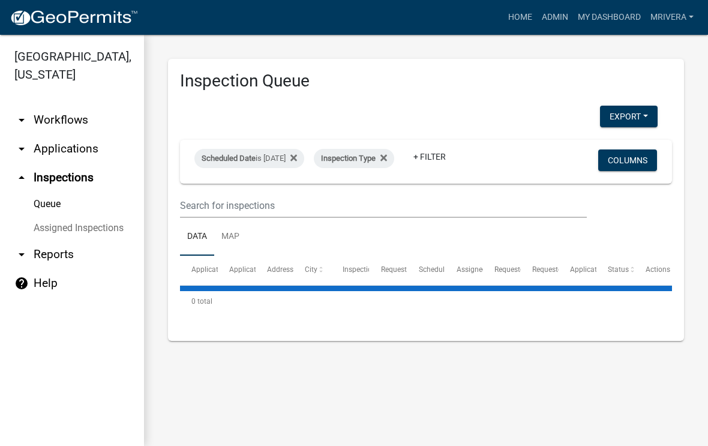
select select "1: 25"
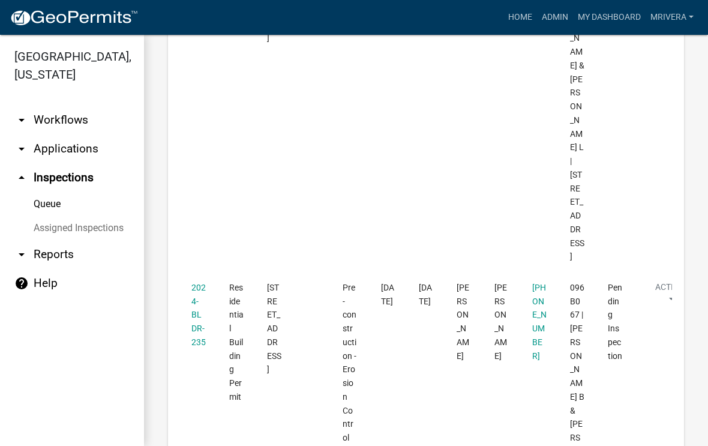
scroll to position [5311, 0]
